Goal: Communication & Community: Share content

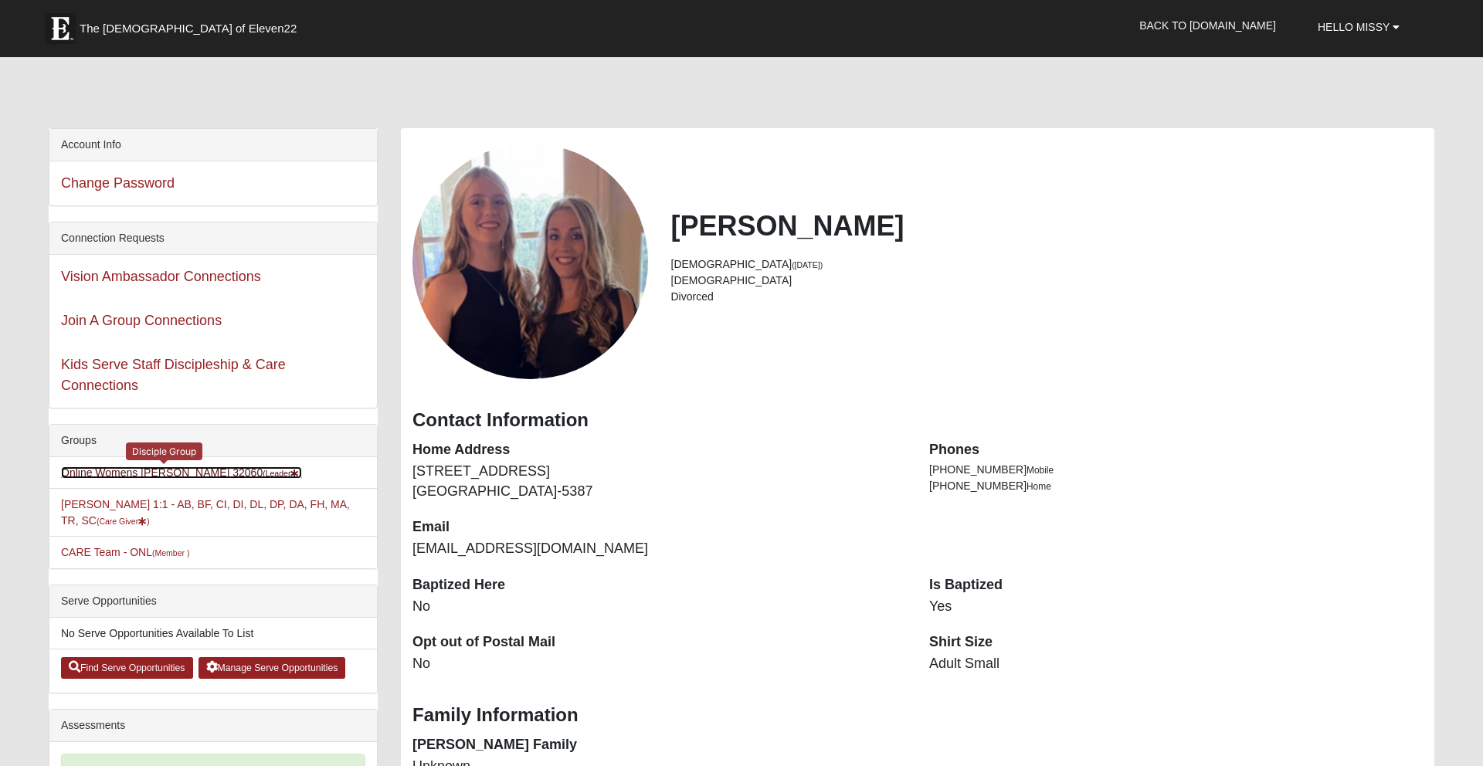
click at [171, 467] on link "Online Womens Freeman 32060 (Leader )" at bounding box center [181, 472] width 241 height 12
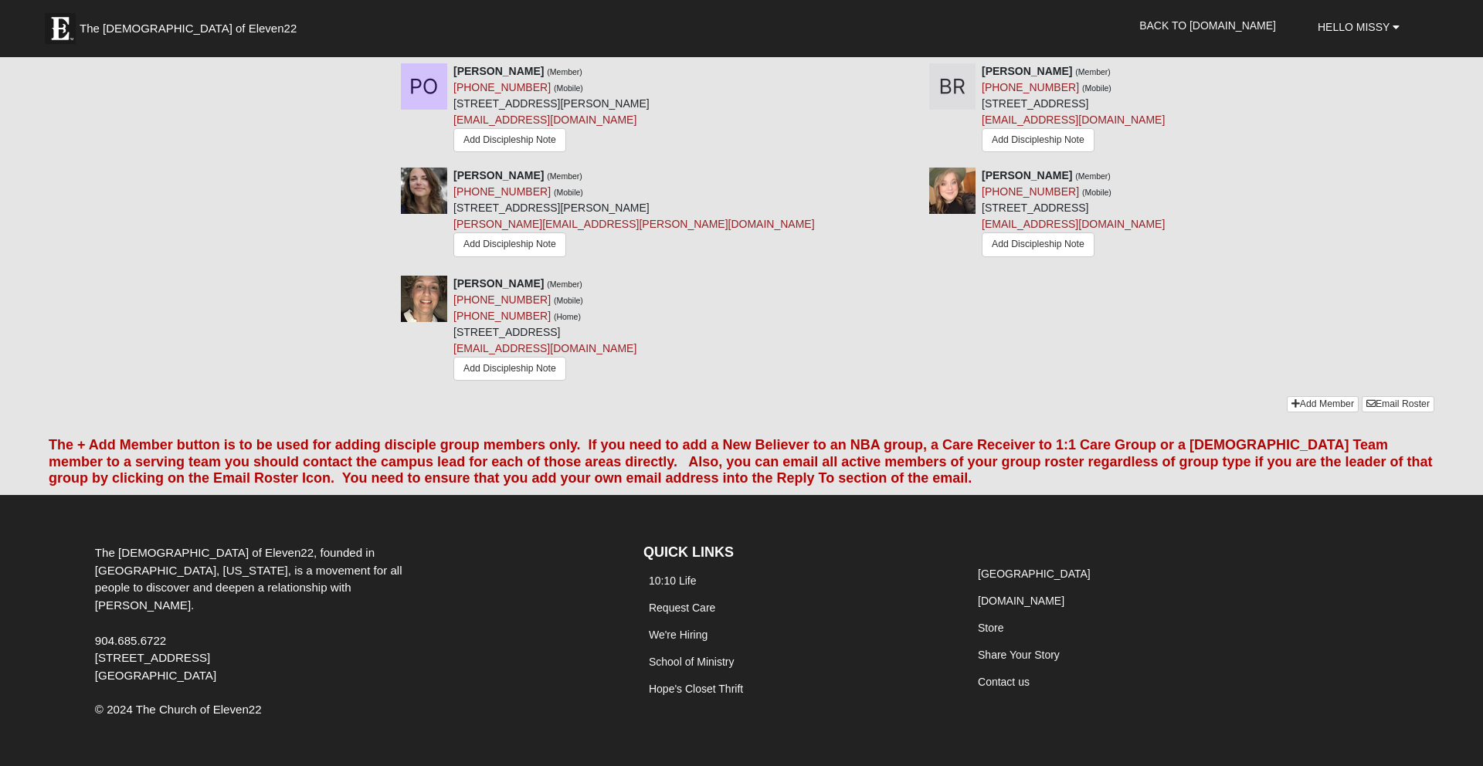
scroll to position [1444, 0]
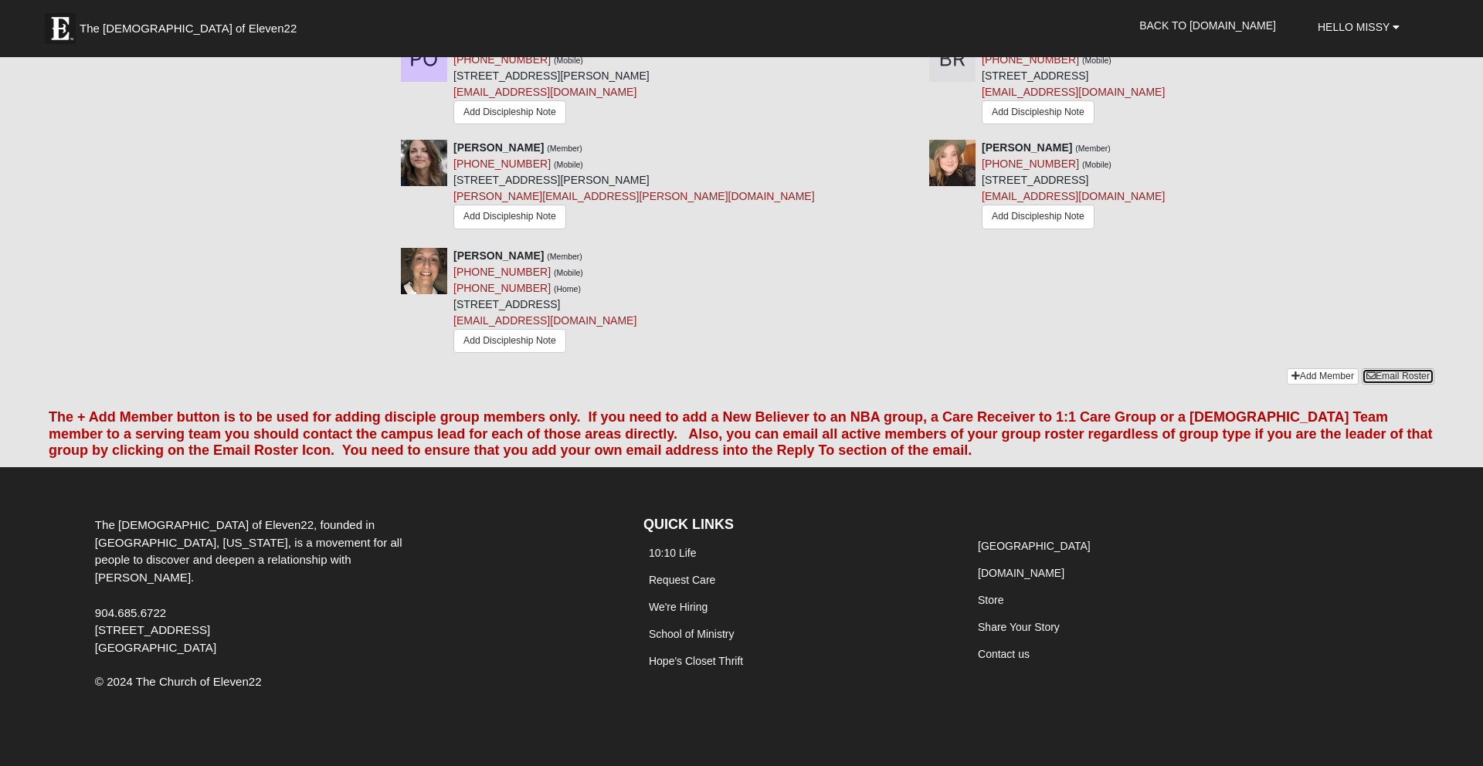
click at [1391, 368] on link "Email Roster" at bounding box center [1397, 376] width 73 height 16
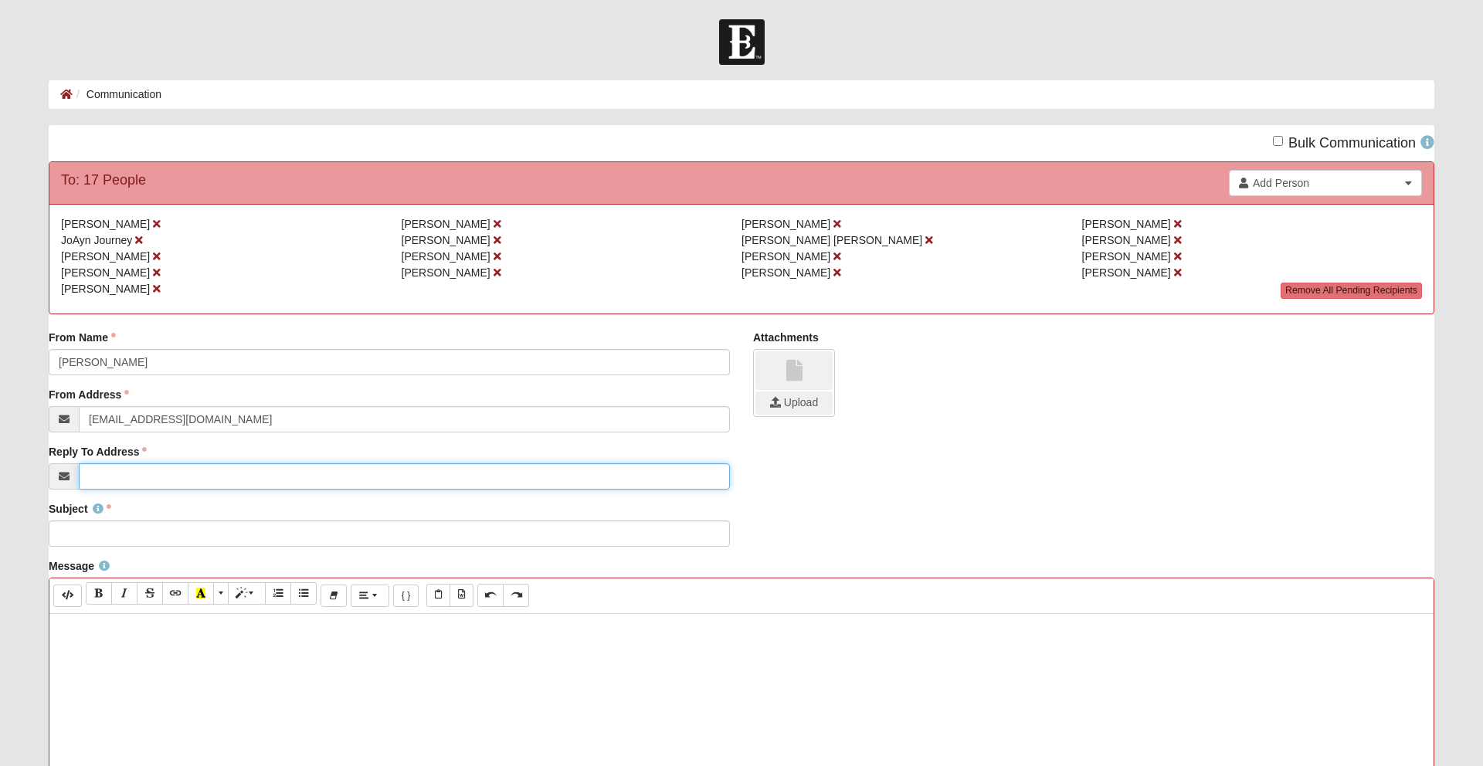
click at [128, 480] on input "Reply To Address" at bounding box center [404, 476] width 651 height 26
type input "[EMAIL_ADDRESS][DOMAIN_NAME]"
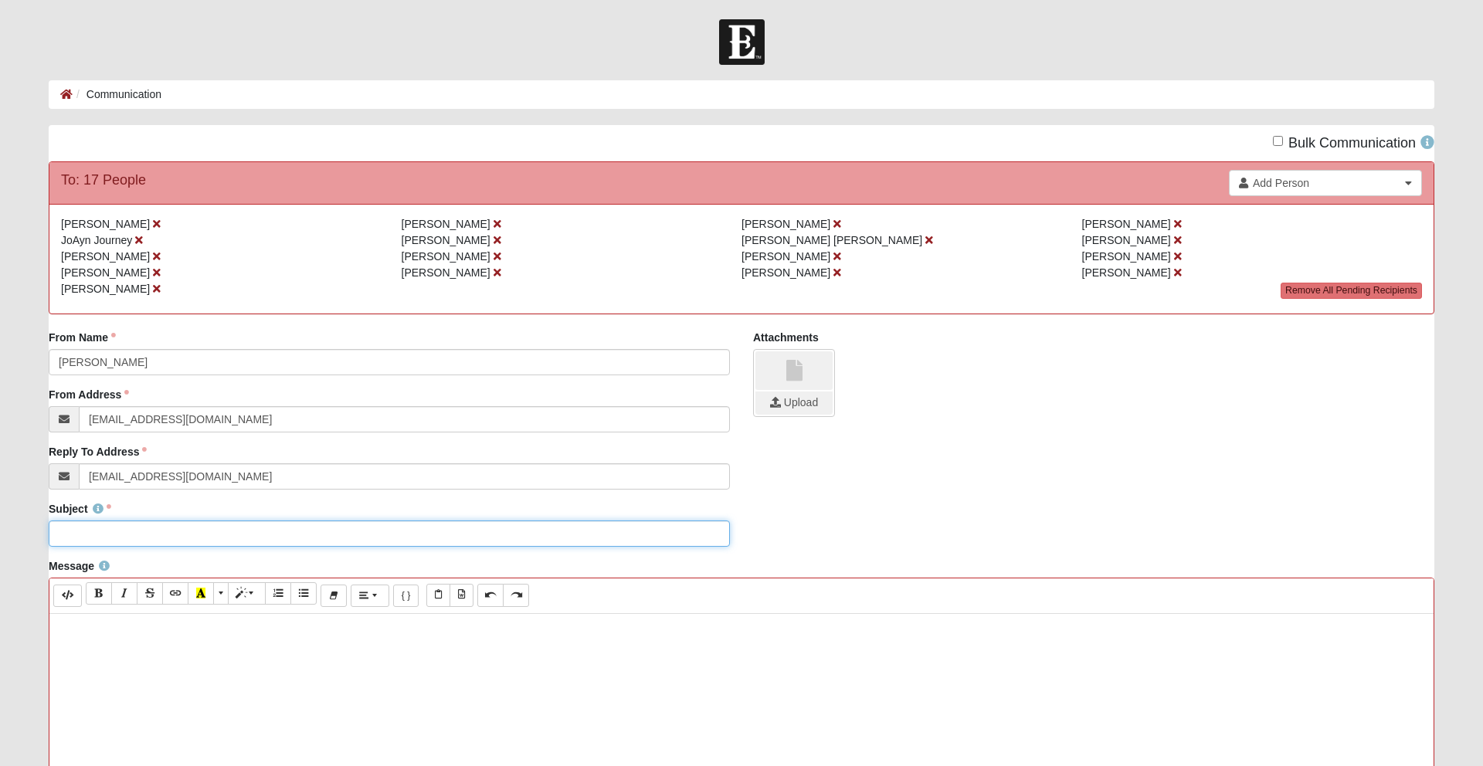
click at [147, 531] on input "Subject" at bounding box center [389, 533] width 681 height 26
type input "Recap Tonight's DG"
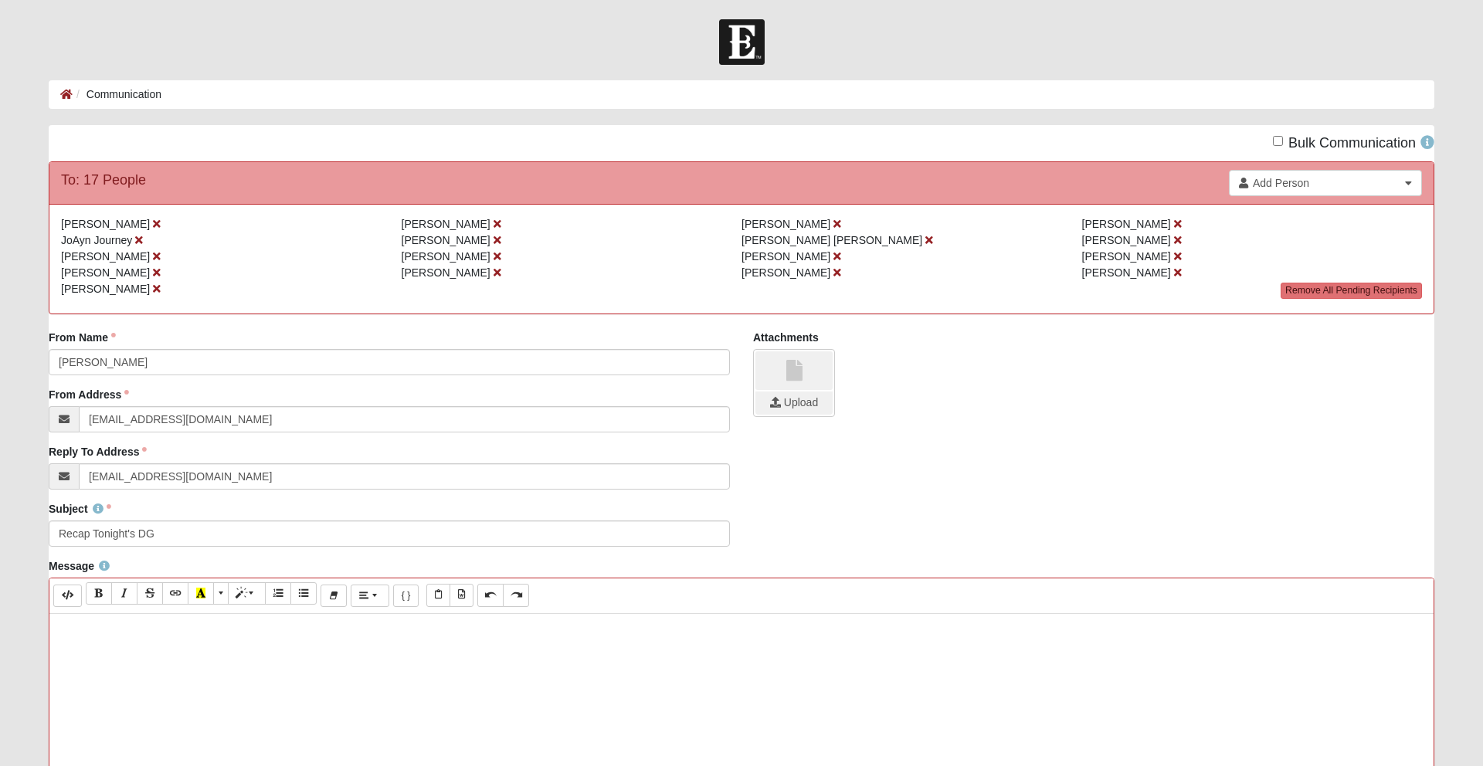
paste div
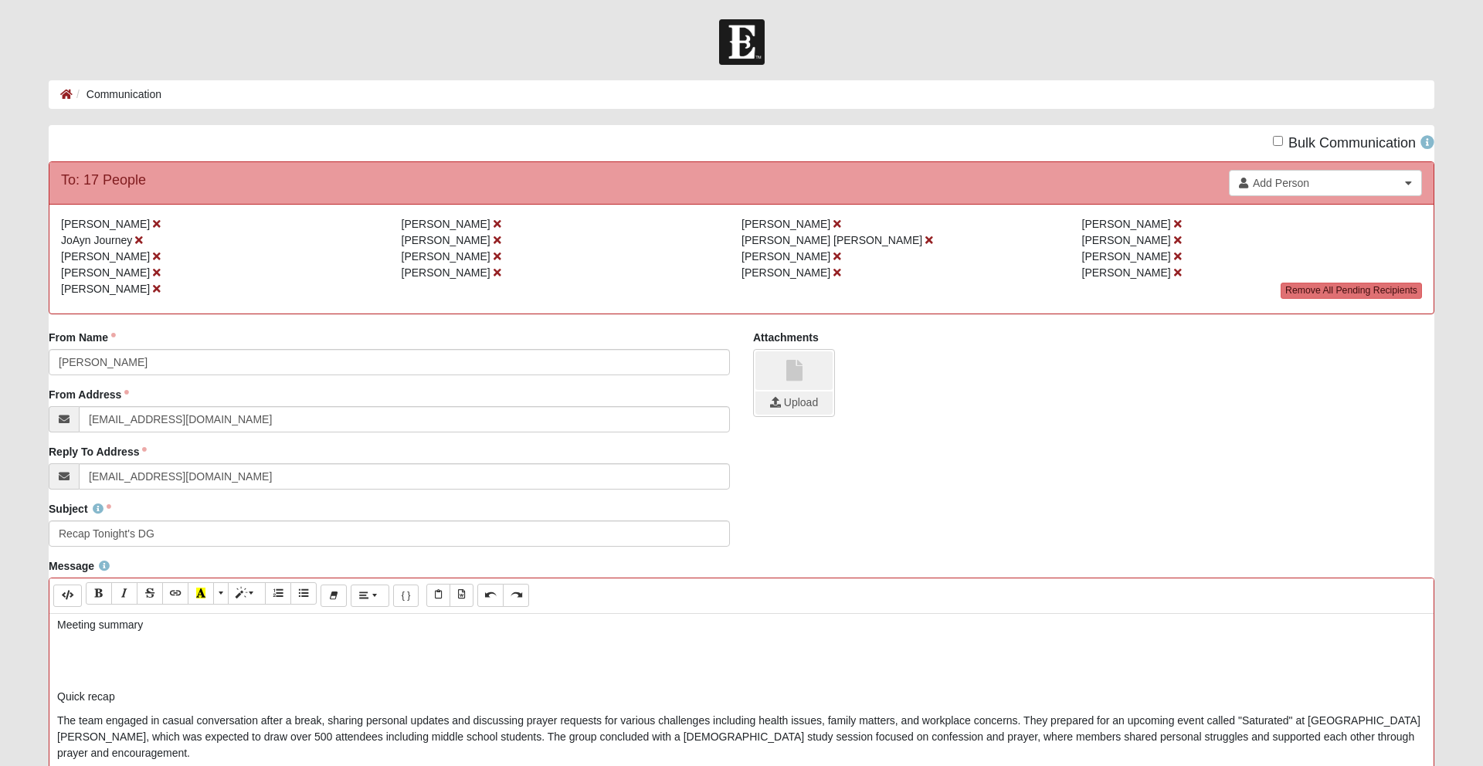
scroll to position [2, 0]
click at [106, 677] on p at bounding box center [741, 675] width 1368 height 16
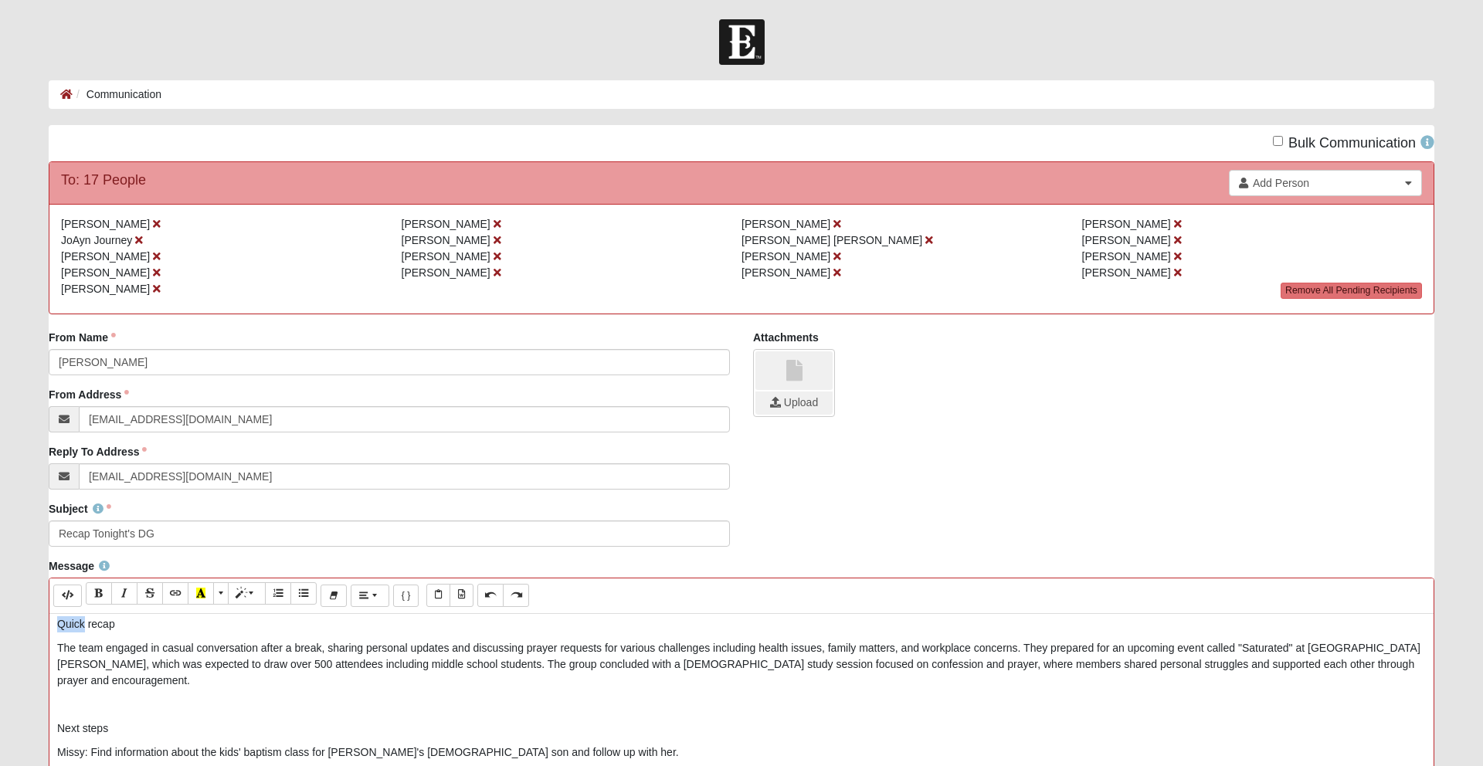
scroll to position [23, 0]
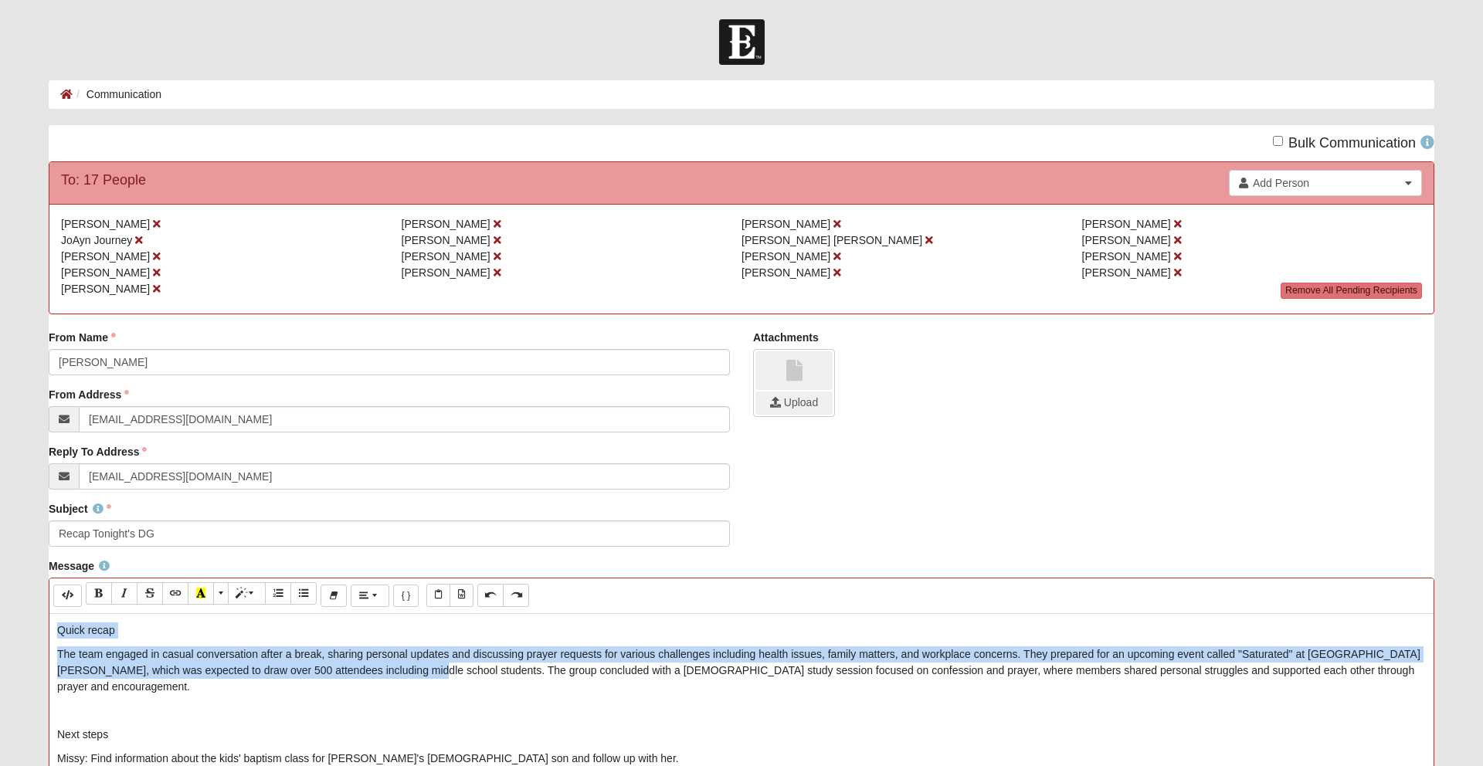
drag, startPoint x: 55, startPoint y: 626, endPoint x: 398, endPoint y: 670, distance: 345.6
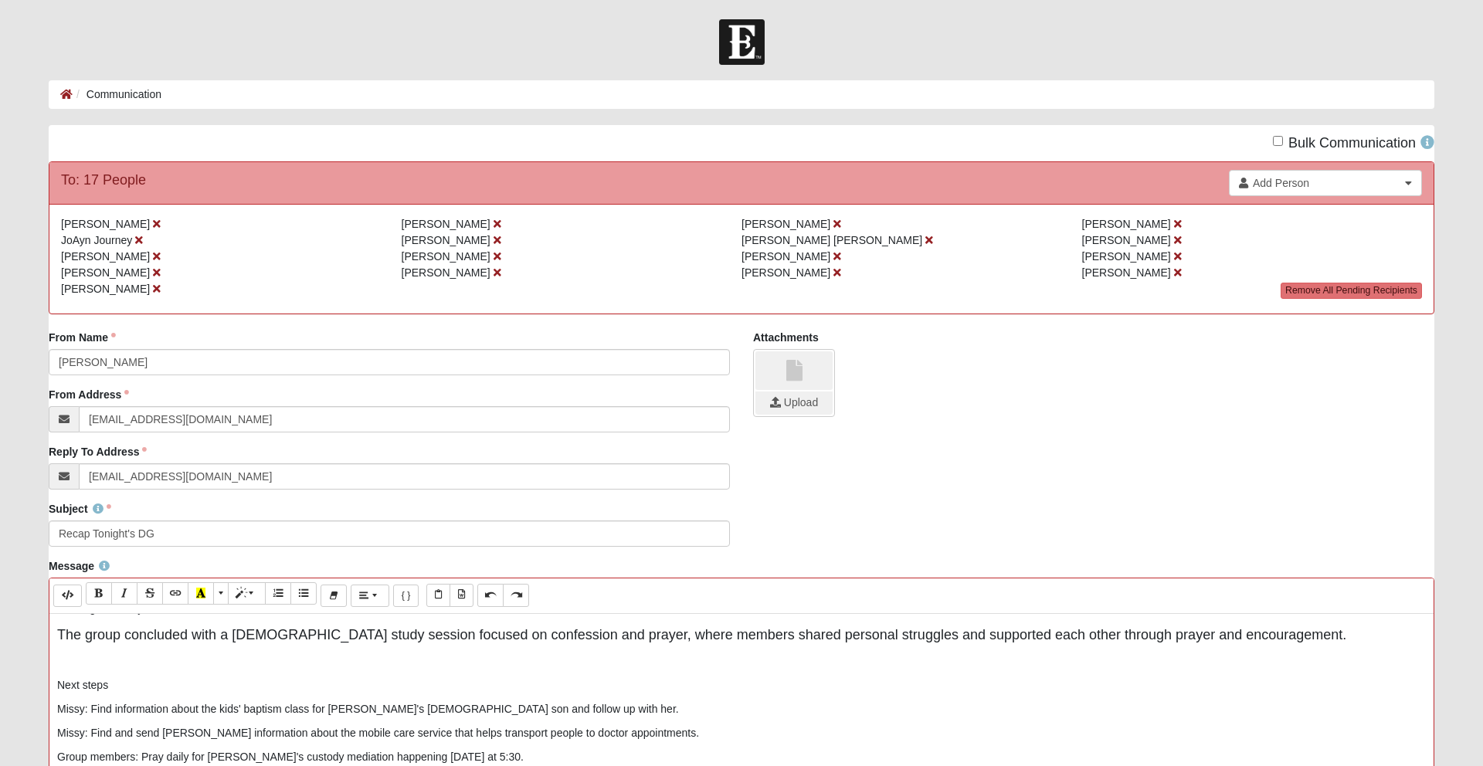
scroll to position [0, 0]
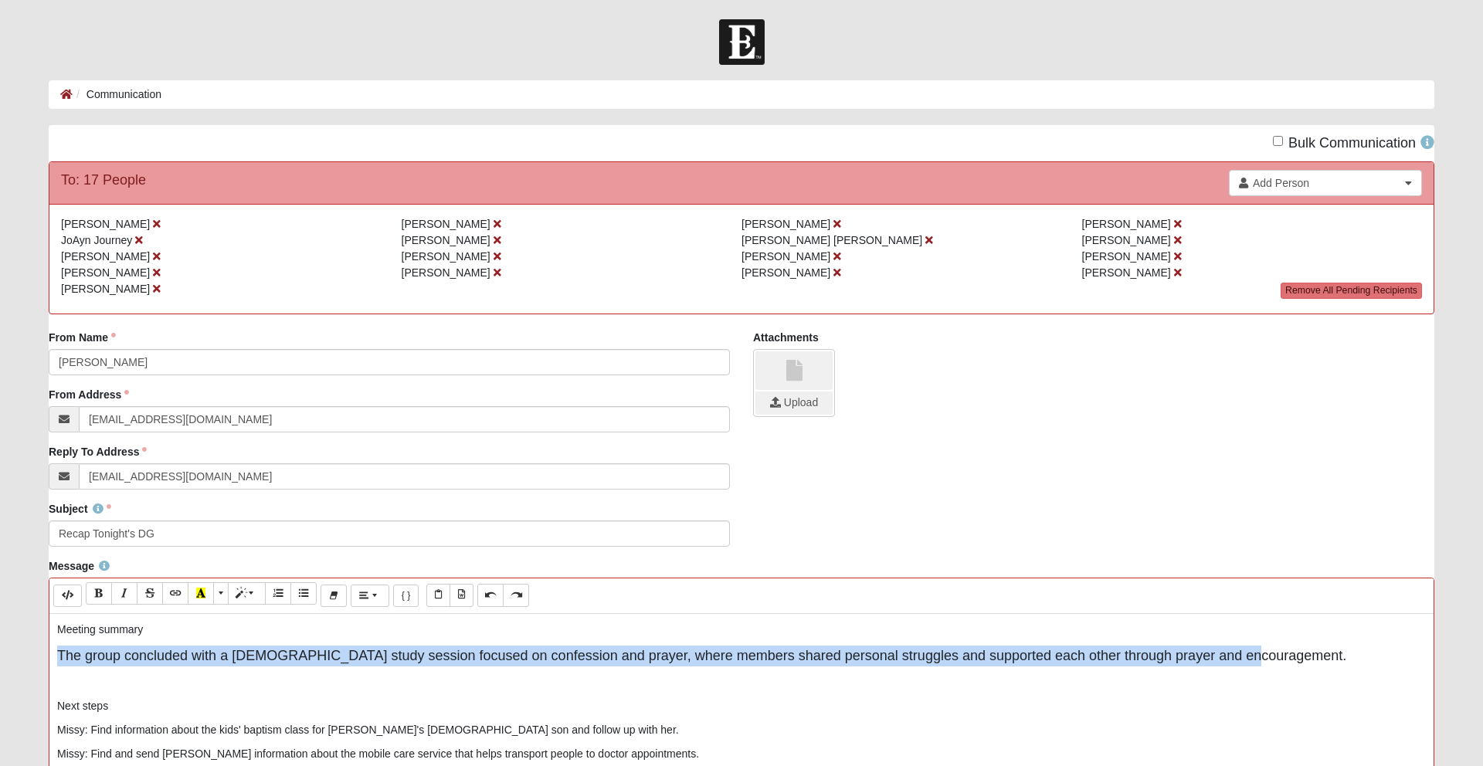
drag, startPoint x: 56, startPoint y: 632, endPoint x: 1256, endPoint y: 667, distance: 1200.6
click at [334, 598] on icon "Remove Font Style (⌘+\\)" at bounding box center [333, 595] width 9 height 11
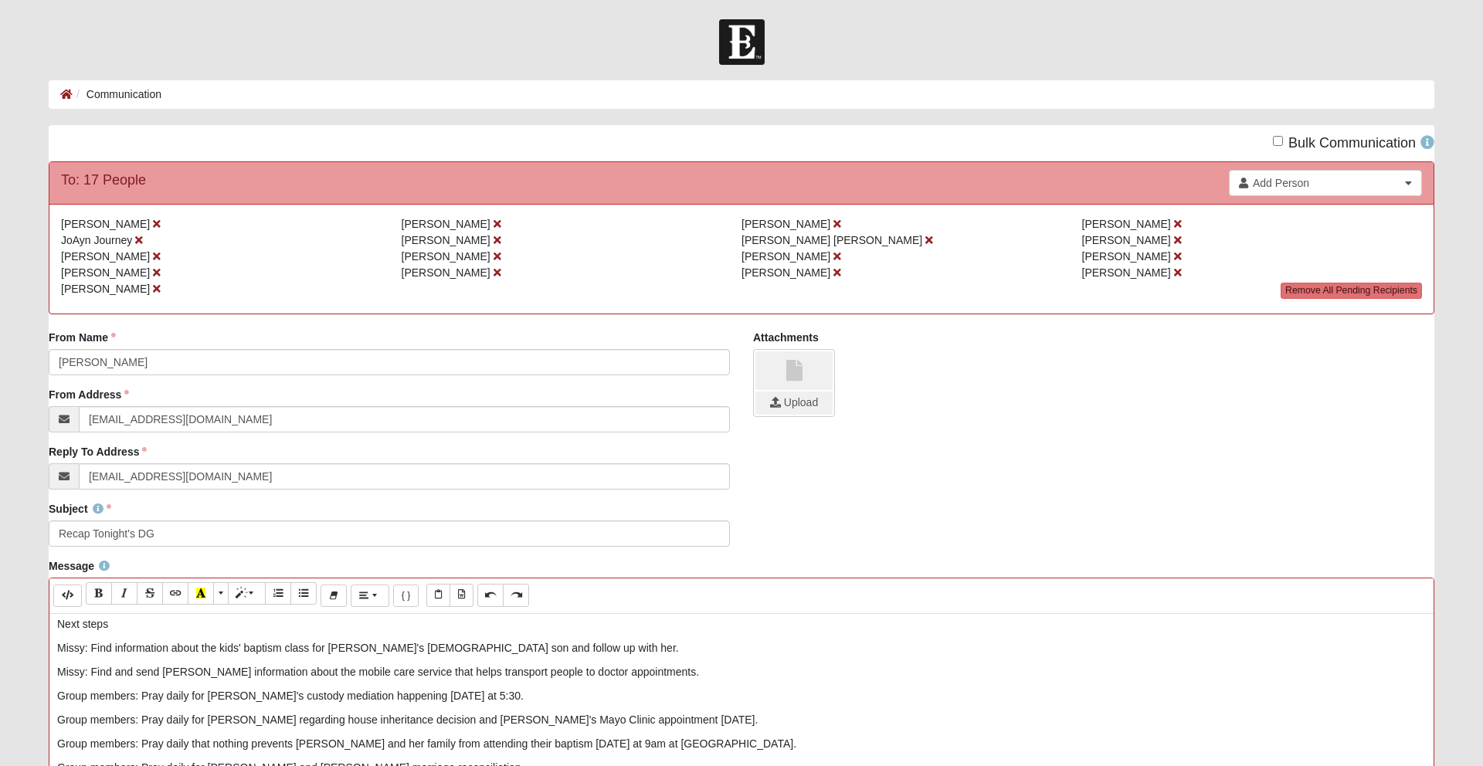
scroll to position [84, 0]
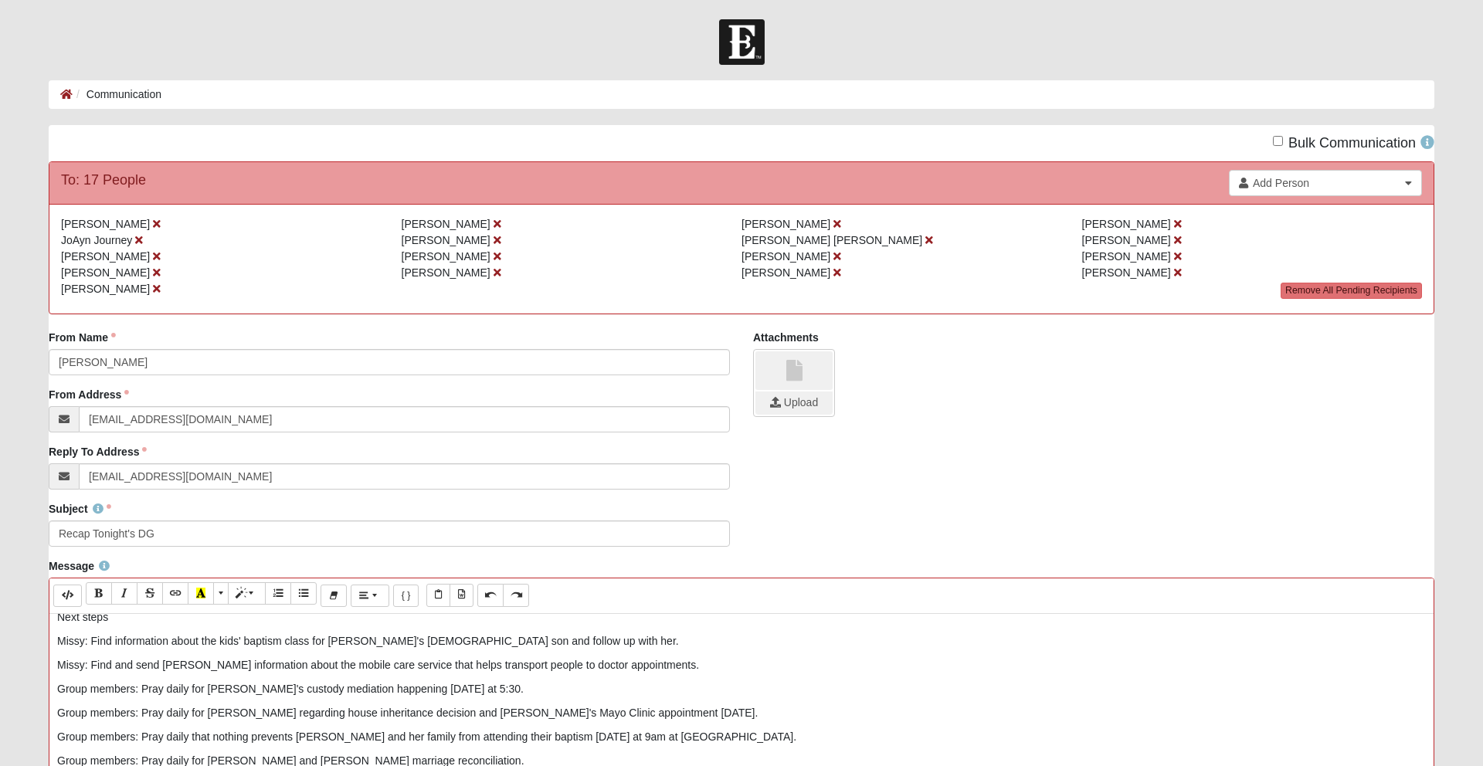
click at [697, 667] on p "Missy: Find and send Linda information about the mobile care service that helps…" at bounding box center [741, 665] width 1368 height 16
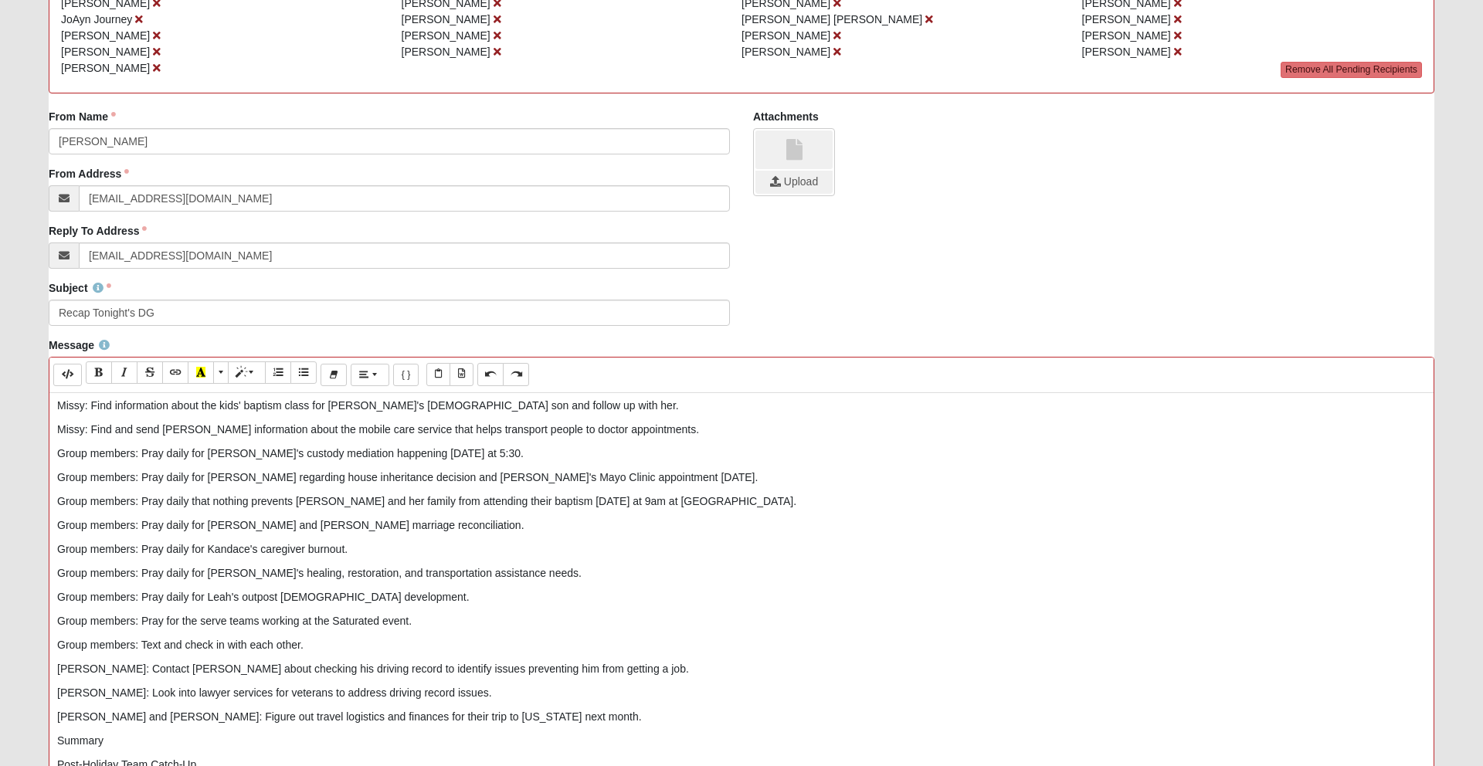
scroll to position [100, 0]
click at [232, 477] on p "Group members: Pray daily for Chris regarding house inheritance decision and Ch…" at bounding box center [741, 476] width 1368 height 16
click at [479, 479] on p "Group members: Pray daily for Christy regarding house inheritance decision and …" at bounding box center [741, 476] width 1368 height 16
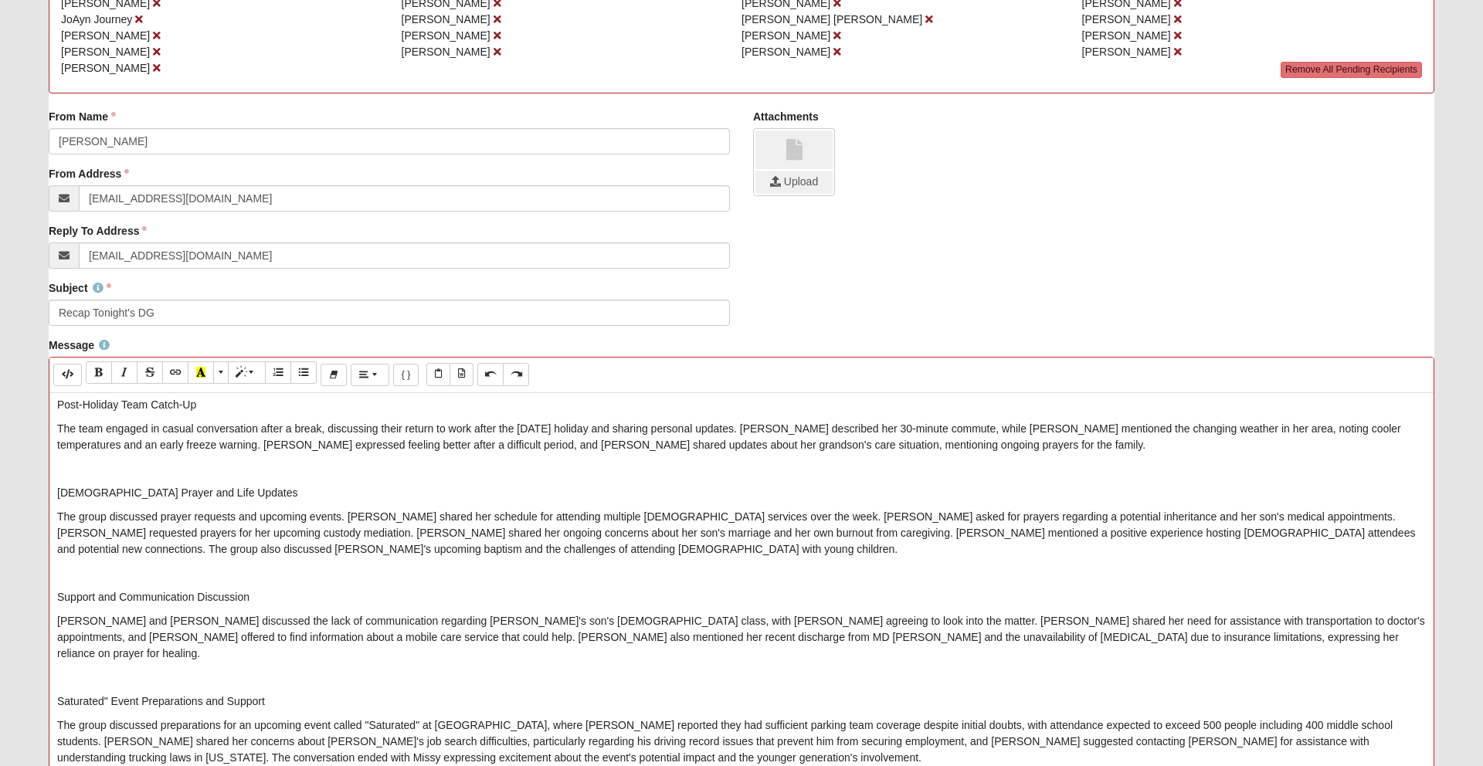
scroll to position [441, 0]
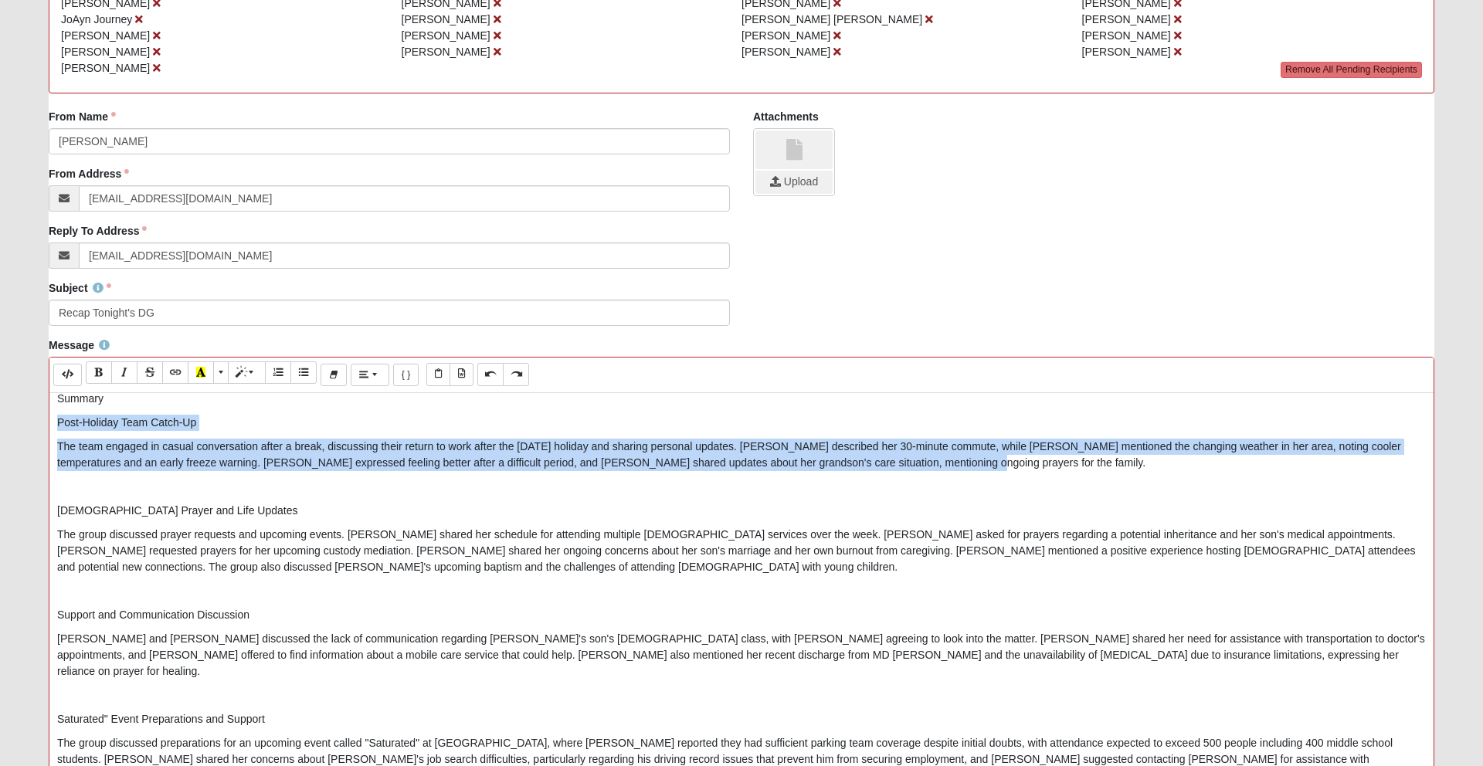
drag, startPoint x: 56, startPoint y: 403, endPoint x: 918, endPoint y: 459, distance: 864.4
click at [918, 459] on div "Meeting summary The group concluded with a Bible study session focused on confe…" at bounding box center [741, 624] width 1384 height 463
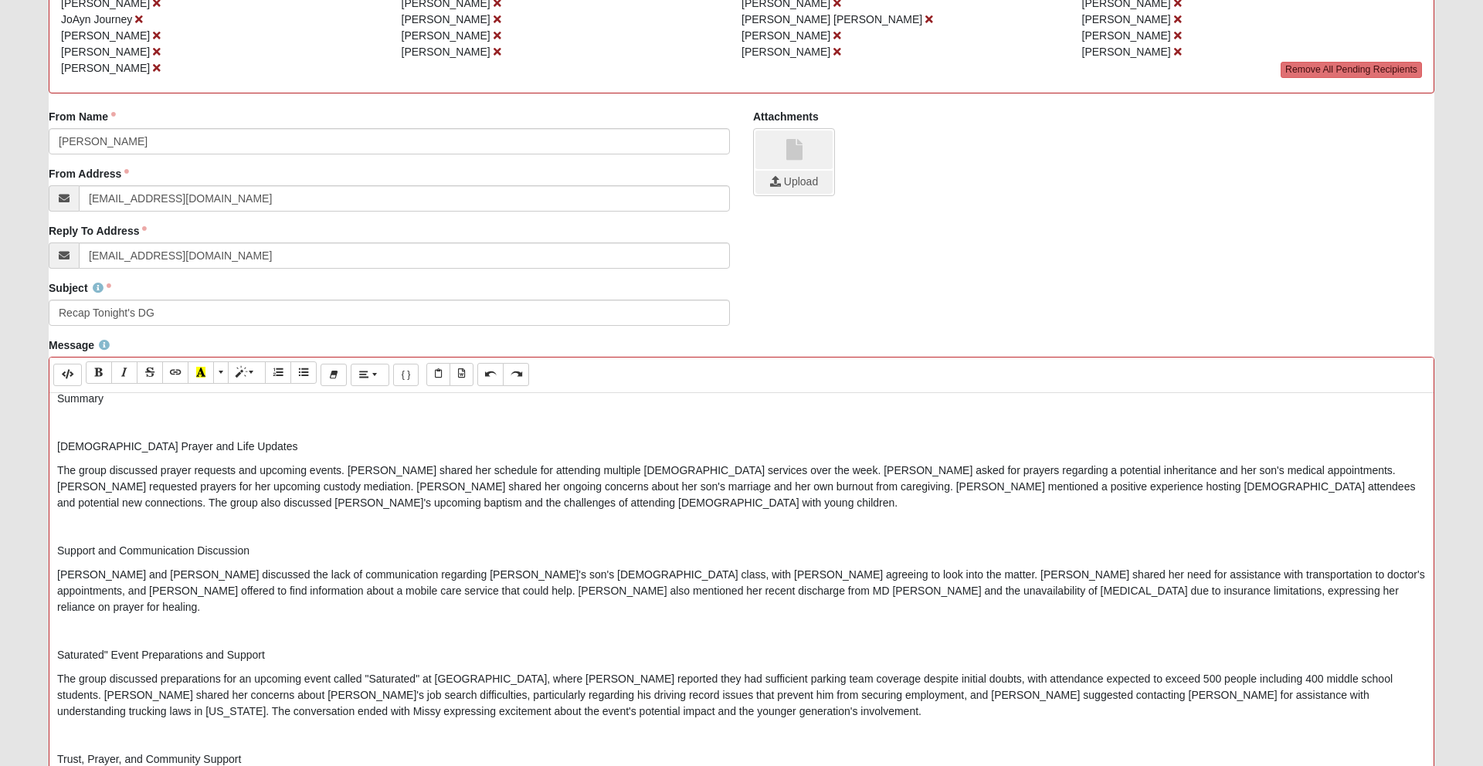
scroll to position [440, 0]
click at [59, 423] on p at bounding box center [741, 423] width 1368 height 16
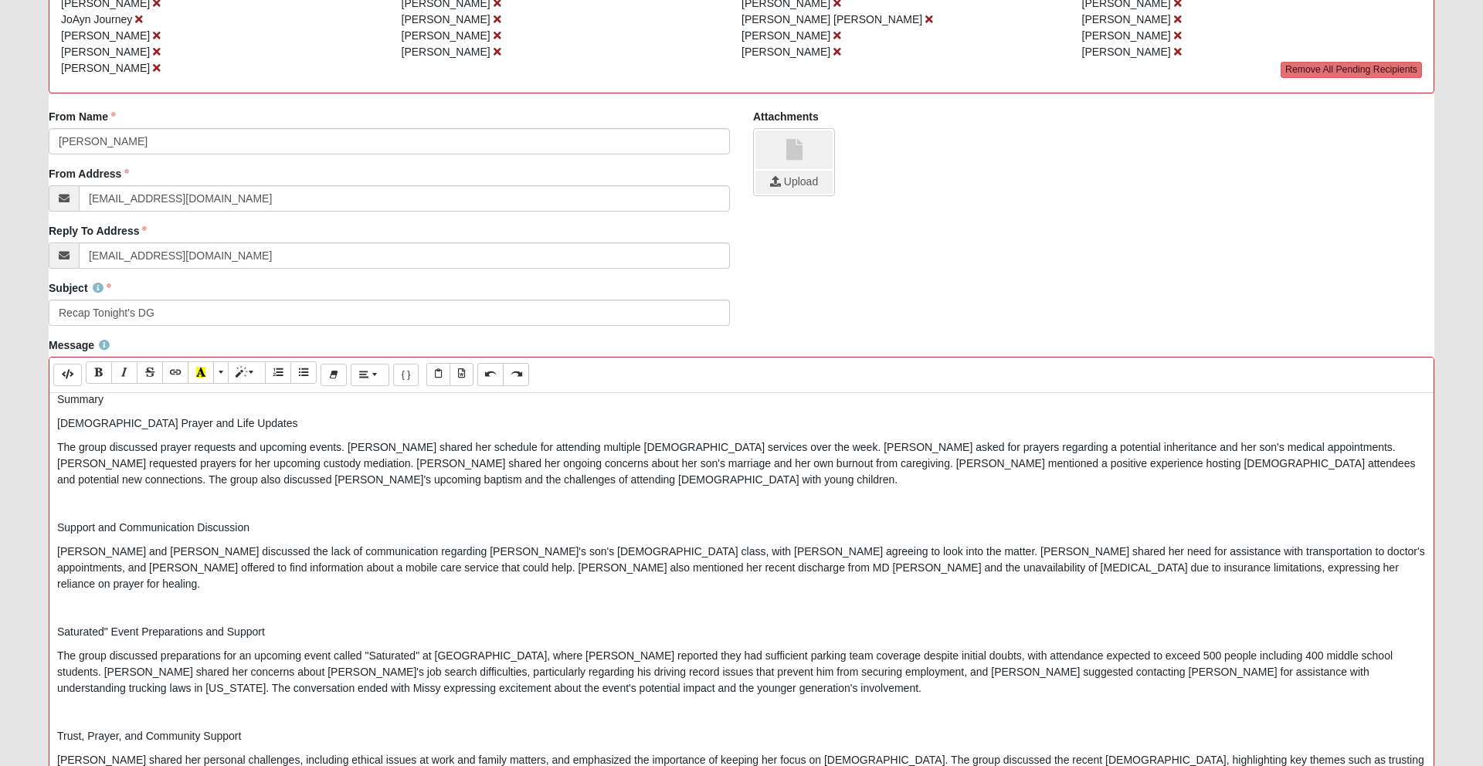
click at [758, 446] on p "The group discussed prayer requests and upcoming events. Missy shared her sched…" at bounding box center [741, 463] width 1368 height 49
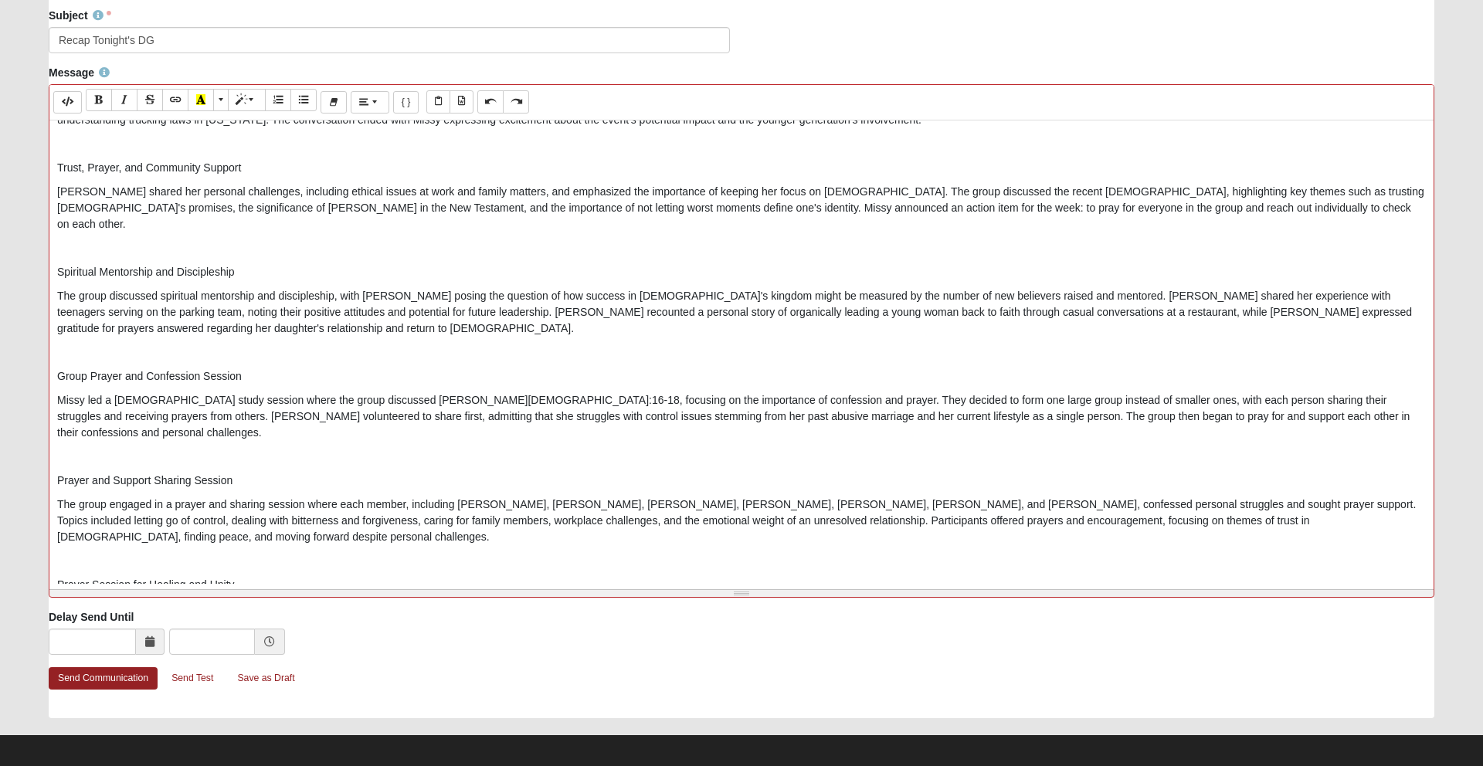
scroll to position [503, 0]
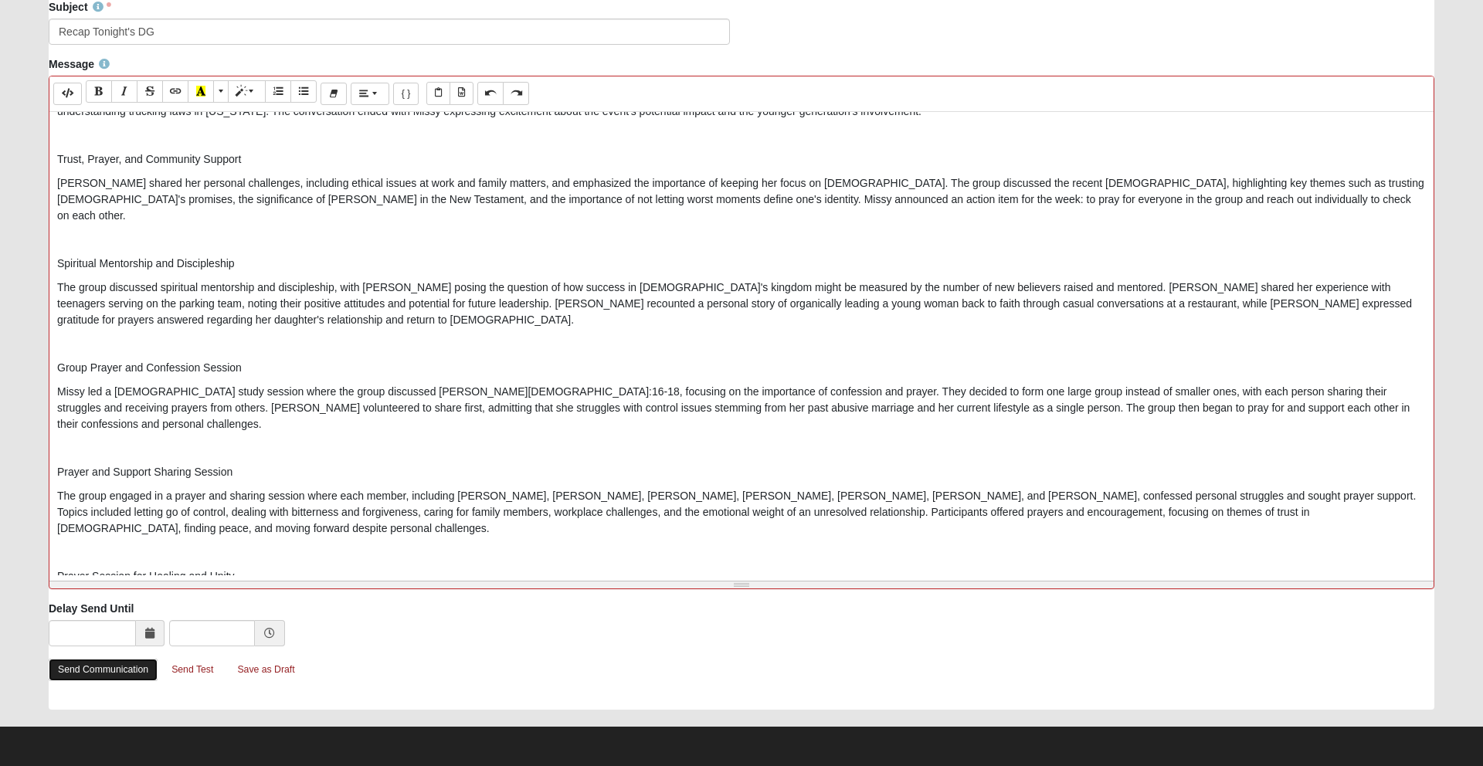
click at [87, 677] on link "Send Communication" at bounding box center [103, 670] width 109 height 22
